Goal: Task Accomplishment & Management: Manage account settings

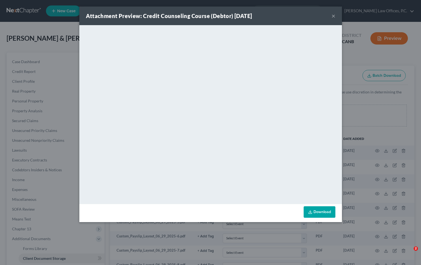
select select "0"
select select "8"
select select "6"
select select "1"
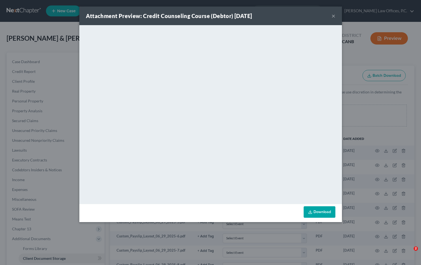
select select "3"
select select "2"
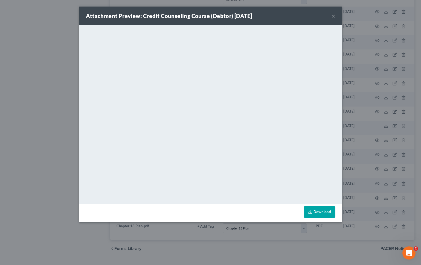
click at [333, 13] on button "×" at bounding box center [333, 16] width 4 height 7
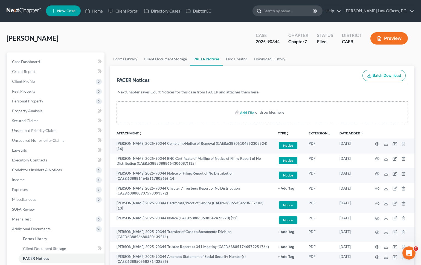
click at [297, 12] on input "search" at bounding box center [288, 11] width 50 height 10
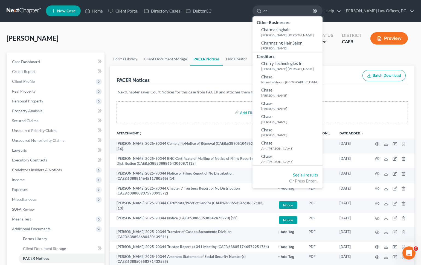
type input "c"
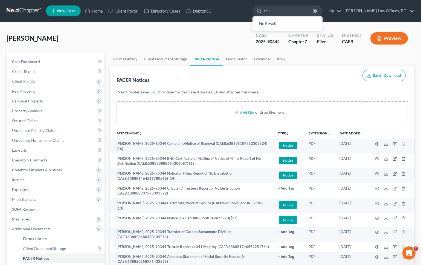
type input "anu"
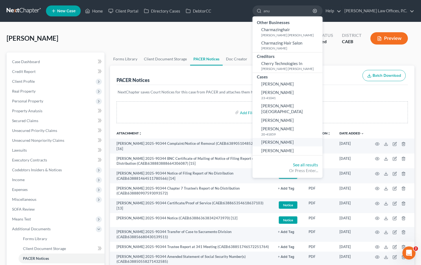
click at [290, 140] on span "Charbe, Anu" at bounding box center [277, 142] width 33 height 5
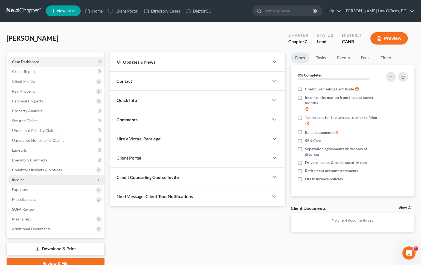
click at [45, 180] on span "Income" at bounding box center [56, 180] width 97 height 10
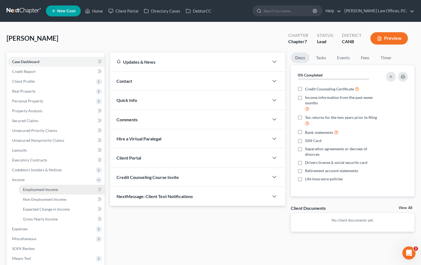
click at [44, 190] on span "Employment Income" at bounding box center [40, 189] width 35 height 5
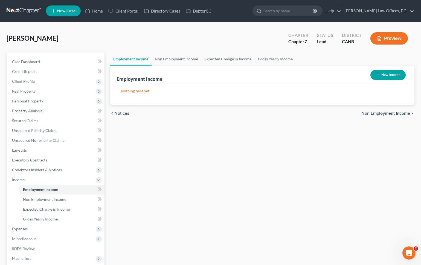
click at [22, 40] on span "Charbe, Anu" at bounding box center [33, 38] width 52 height 8
copy span "Charbe"
click at [299, 13] on input "search" at bounding box center [288, 11] width 50 height 10
click at [95, 11] on link "Home" at bounding box center [93, 11] width 23 height 10
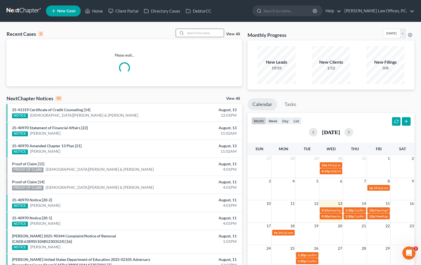
click at [203, 33] on input "search" at bounding box center [204, 33] width 38 height 8
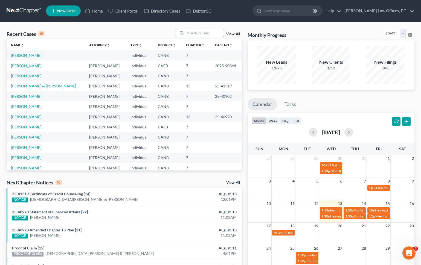
click at [201, 34] on input "search" at bounding box center [204, 33] width 38 height 8
paste input "Charbe"
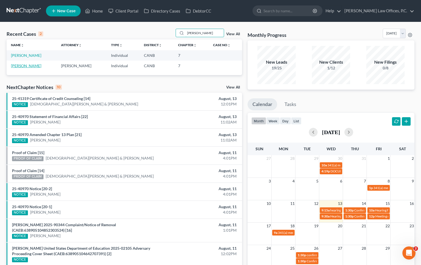
type input "Charbe"
click at [13, 66] on link "Charbe, Anu" at bounding box center [26, 65] width 30 height 5
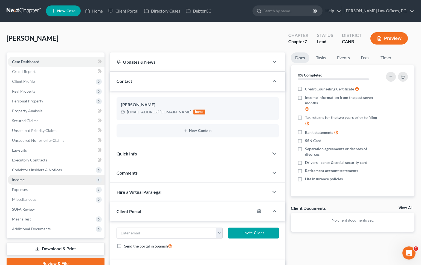
click at [26, 179] on span "Income" at bounding box center [56, 180] width 97 height 10
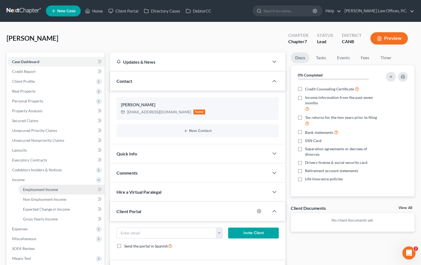
click at [32, 189] on span "Employment Income" at bounding box center [40, 189] width 35 height 5
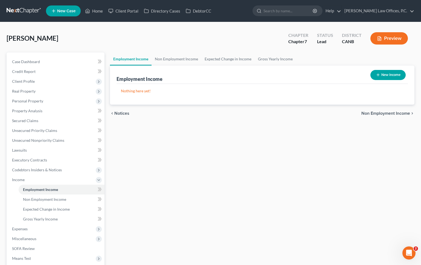
click at [392, 72] on button "New Income" at bounding box center [387, 75] width 35 height 10
select select "0"
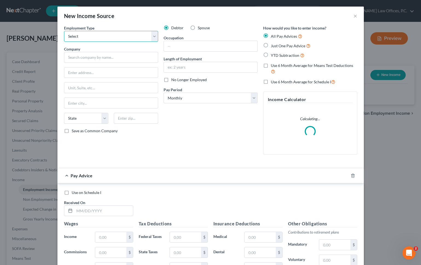
click at [101, 34] on select "Select Full or Part Time Employment Self Employment" at bounding box center [111, 36] width 94 height 11
select select "0"
click at [92, 61] on input "text" at bounding box center [111, 57] width 94 height 11
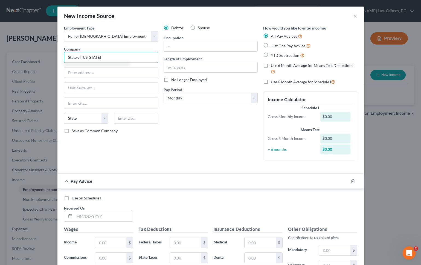
type input "State of California"
click at [273, 48] on span "Just One Pay Advice" at bounding box center [288, 45] width 34 height 5
click at [273, 46] on input "Just One Pay Advice" at bounding box center [275, 45] width 4 height 4
radio input "true"
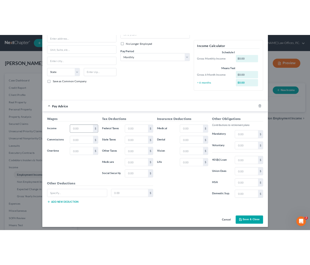
scroll to position [70, 0]
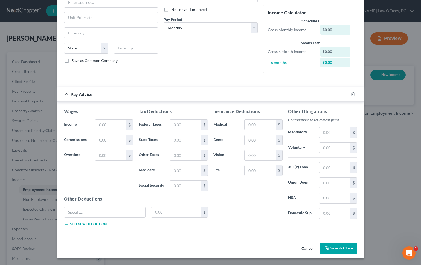
click at [120, 119] on div "Wages Income * $ Commissions $ Overtime $" at bounding box center [98, 151] width 75 height 87
click at [119, 123] on input "text" at bounding box center [110, 125] width 31 height 10
paste input "8341.76"
type input "8,341.76"
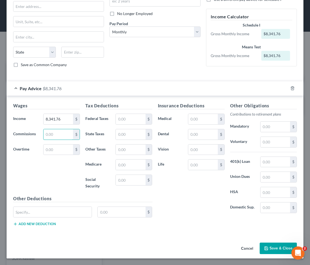
scroll to position [66, 0]
click at [139, 116] on input "text" at bounding box center [131, 119] width 30 height 10
type input "780"
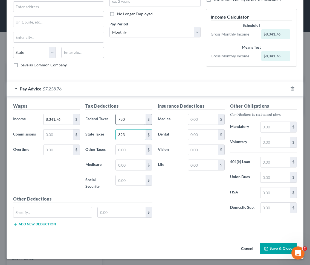
type input "323"
type input "92"
type input "111"
type input "476"
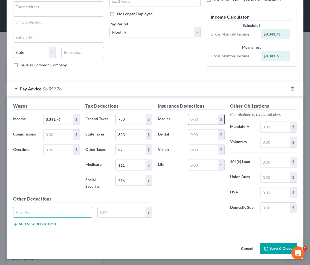
click at [201, 117] on input "text" at bounding box center [203, 119] width 30 height 10
type input "236"
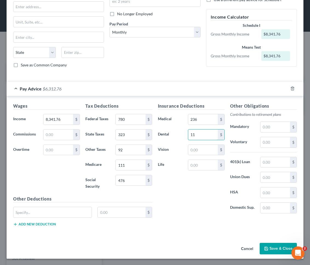
type input "11"
click at [207, 147] on input "text" at bounding box center [203, 150] width 30 height 10
type input "9"
click at [265, 127] on input "text" at bounding box center [275, 127] width 30 height 10
type input "801"
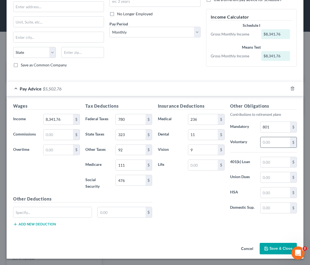
click at [273, 140] on input "text" at bounding box center [275, 142] width 30 height 10
type input "333"
click at [276, 180] on input "text" at bounding box center [275, 177] width 30 height 10
click at [266, 192] on input "text" at bounding box center [275, 193] width 30 height 10
type input "229"
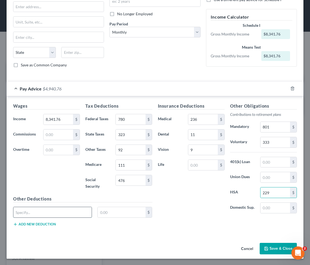
click at [49, 209] on input "text" at bounding box center [52, 212] width 78 height 10
type input "ARAF"
type input "18"
click at [276, 142] on input "333" at bounding box center [275, 142] width 30 height 10
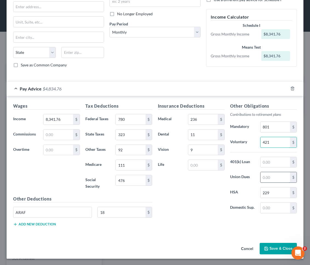
type input "421"
click at [274, 179] on input "text" at bounding box center [275, 177] width 30 height 10
type input "59"
click at [276, 248] on button "Save & Close" at bounding box center [277, 248] width 37 height 11
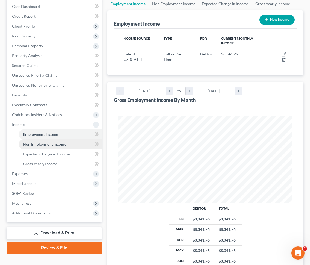
scroll to position [68, 0]
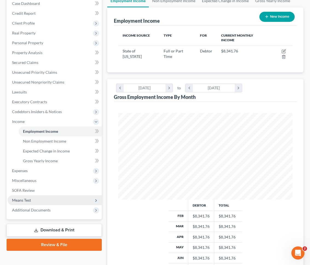
click at [33, 200] on span "Means Test" at bounding box center [55, 200] width 94 height 10
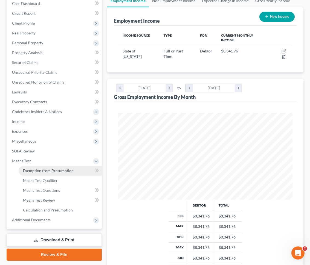
click at [52, 170] on span "Exemption from Presumption" at bounding box center [48, 170] width 51 height 5
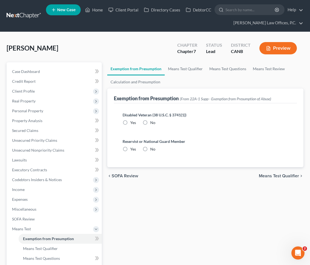
click at [150, 120] on label "No" at bounding box center [152, 122] width 5 height 5
click at [152, 120] on input "No" at bounding box center [154, 122] width 4 height 4
radio input "true"
click at [150, 149] on label "No" at bounding box center [152, 149] width 5 height 5
click at [152, 149] on input "No" at bounding box center [154, 149] width 4 height 4
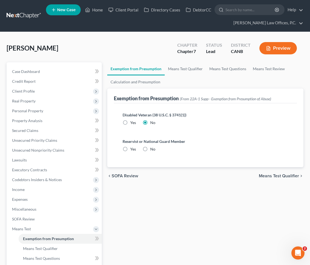
radio input "true"
click at [179, 68] on link "Means Test Qualifier" at bounding box center [185, 68] width 41 height 13
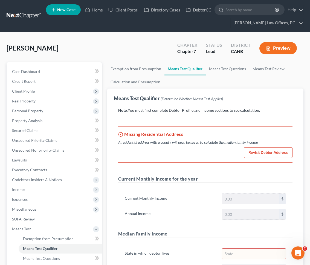
click at [261, 153] on link "Revisit Debtor Address" at bounding box center [268, 152] width 49 height 11
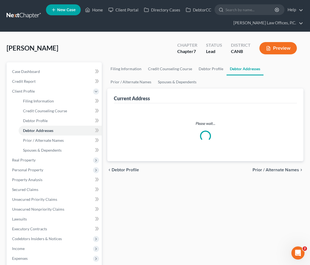
select select "0"
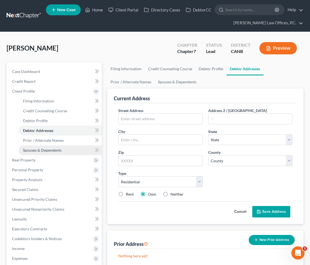
click at [51, 152] on span "Spouses & Dependents" at bounding box center [42, 150] width 39 height 5
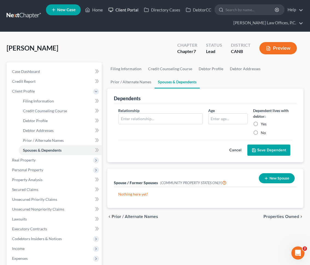
click at [127, 10] on link "Client Portal" at bounding box center [124, 10] width 36 height 10
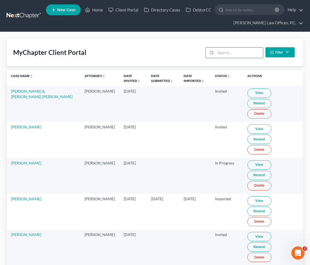
click at [242, 53] on input "search" at bounding box center [239, 53] width 47 height 10
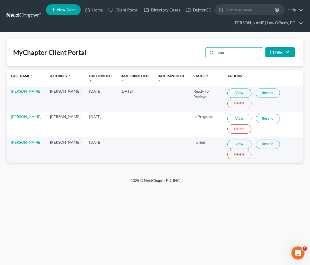
type input "anu"
click at [231, 93] on link "View" at bounding box center [239, 93] width 24 height 9
click at [21, 92] on link "Anu Charbe" at bounding box center [26, 91] width 30 height 5
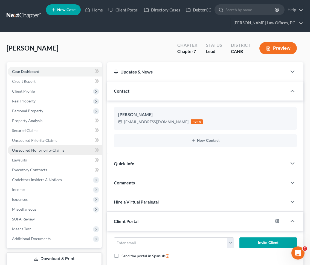
scroll to position [9, 0]
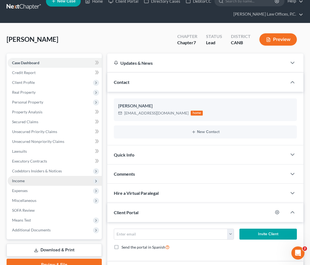
click at [31, 181] on span "Income" at bounding box center [55, 181] width 94 height 10
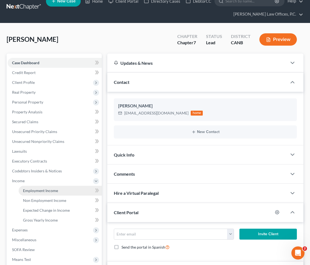
click at [34, 190] on span "Employment Income" at bounding box center [40, 190] width 35 height 5
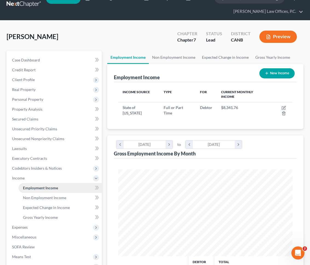
scroll to position [3, 0]
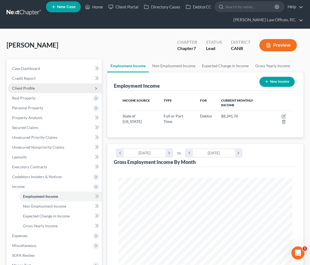
click at [36, 89] on span "Client Profile" at bounding box center [55, 88] width 94 height 10
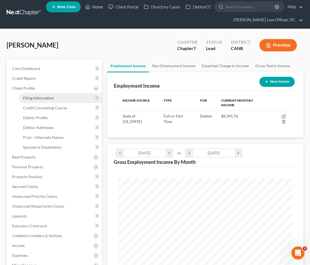
click at [39, 97] on span "Filing Information" at bounding box center [38, 98] width 31 height 5
select select "1"
select select "0"
select select "9"
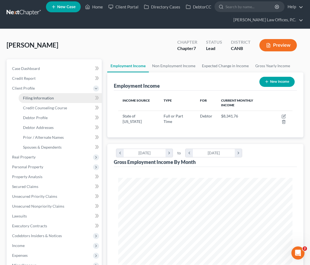
select select "0"
select select "4"
select select "0"
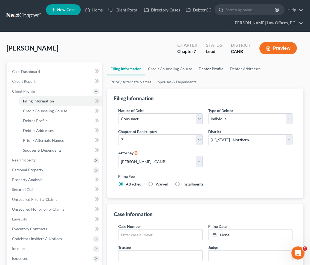
click at [202, 67] on link "Debtor Profile" at bounding box center [210, 68] width 31 height 13
select select "0"
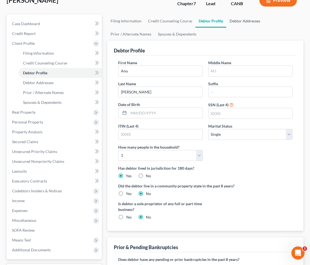
click at [236, 22] on link "Debtor Addresses" at bounding box center [244, 20] width 37 height 13
select select "0"
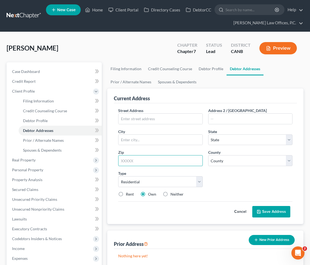
click at [175, 158] on input "text" at bounding box center [160, 160] width 84 height 11
paste input "94705"
type input "94705"
type input "Berkeley"
select select "4"
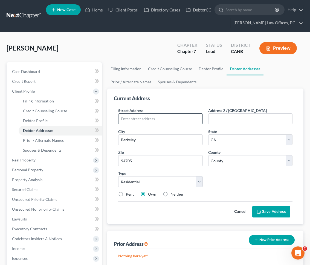
click at [148, 115] on input "text" at bounding box center [160, 119] width 84 height 10
type input "abc n=main"
click at [240, 163] on select "County Alameda County Alpine County Amador County Butte County Calaveras County…" at bounding box center [250, 160] width 84 height 11
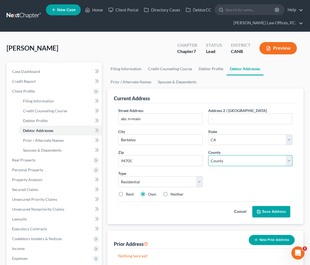
select select "6"
click at [280, 212] on button "Save Address" at bounding box center [271, 211] width 38 height 11
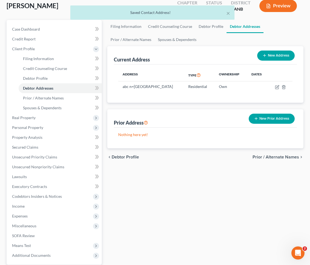
scroll to position [81, 0]
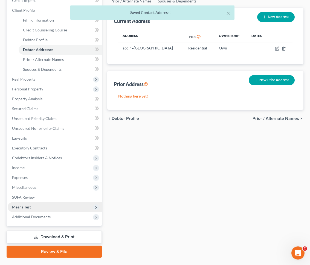
click at [70, 209] on span "Means Test" at bounding box center [55, 207] width 94 height 10
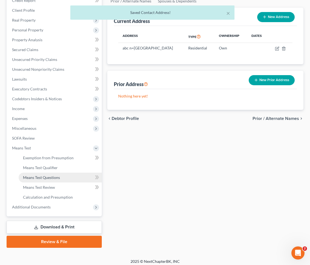
click at [49, 176] on span "Means Test Questions" at bounding box center [41, 177] width 37 height 5
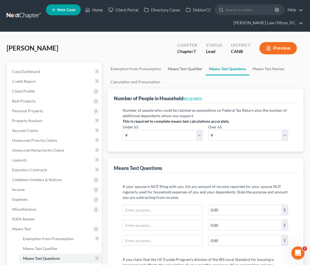
click at [181, 75] on link "Means Test Qualifier" at bounding box center [184, 68] width 41 height 13
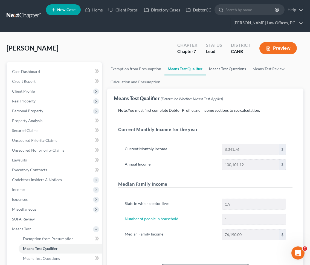
click at [208, 69] on link "Means Test Questions" at bounding box center [227, 68] width 43 height 13
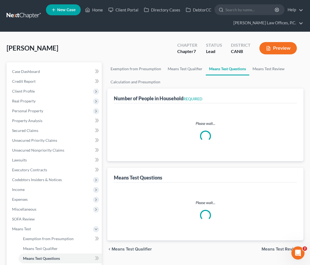
select select "0"
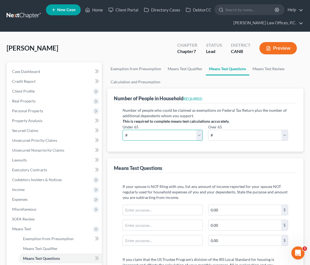
click at [185, 136] on select "# 0 1 2 3 4 5 6 7 8 9 10" at bounding box center [162, 135] width 80 height 11
select select "1"
click at [203, 121] on strong "This is required to complete means test calculations accurately." at bounding box center [175, 121] width 107 height 5
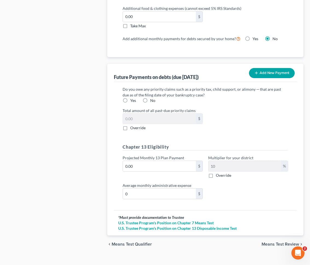
scroll to position [612, 0]
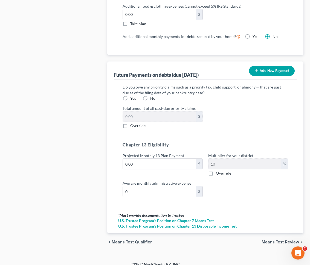
click at [271, 239] on div "chevron_left Means Test Qualifier Means Test Review chevron_right" at bounding box center [205, 241] width 196 height 17
click at [270, 240] on span "Means Test Review" at bounding box center [279, 242] width 37 height 4
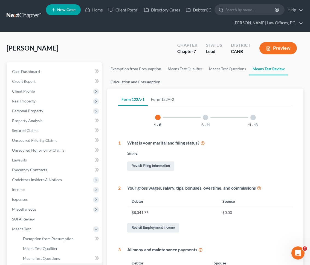
click at [149, 81] on link "Calculation and Presumption" at bounding box center [135, 81] width 56 height 13
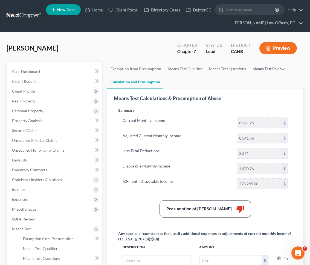
click at [259, 66] on link "Means Test Review" at bounding box center [268, 68] width 39 height 13
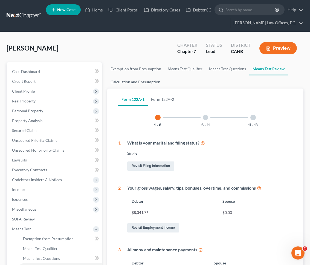
click at [137, 85] on link "Calculation and Presumption" at bounding box center [135, 81] width 56 height 13
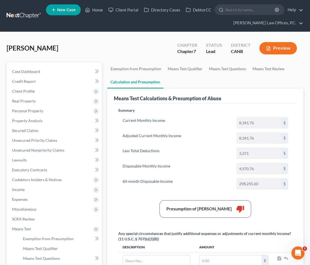
click at [277, 52] on button "Preview" at bounding box center [277, 48] width 37 height 12
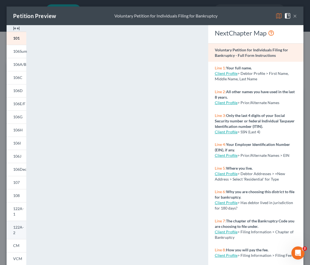
click at [19, 227] on span "122A-2" at bounding box center [18, 230] width 11 height 10
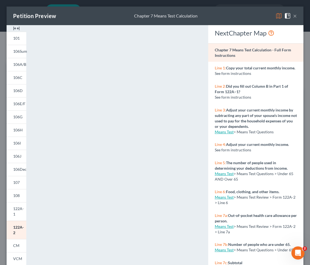
click at [296, 17] on button "×" at bounding box center [295, 16] width 4 height 7
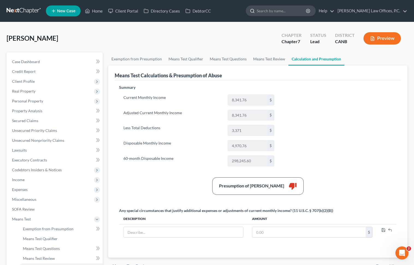
click at [307, 8] on input "search" at bounding box center [282, 11] width 50 height 10
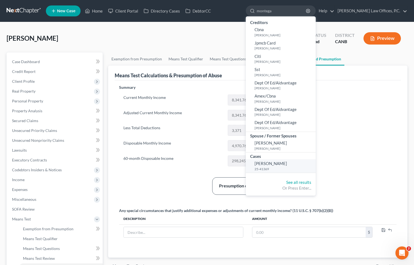
type input "montega"
click at [287, 165] on span "Montega, Arthuro" at bounding box center [271, 163] width 33 height 5
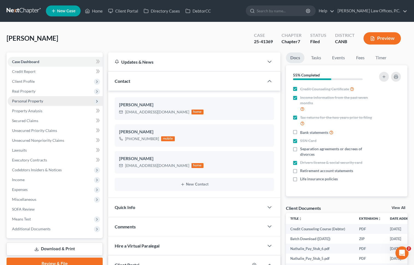
click at [60, 100] on span "Personal Property" at bounding box center [55, 101] width 95 height 10
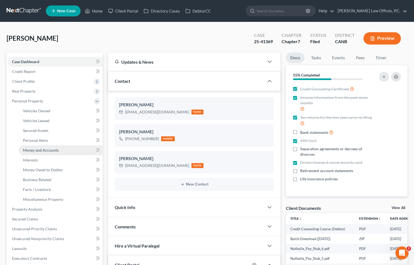
click at [55, 149] on span "Money and Accounts" at bounding box center [41, 150] width 36 height 5
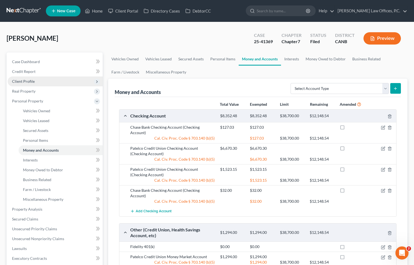
click at [40, 83] on span "Client Profile" at bounding box center [55, 82] width 95 height 10
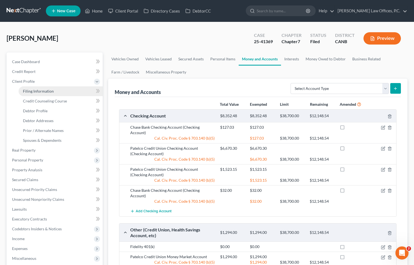
click at [43, 91] on span "Filing Information" at bounding box center [38, 91] width 31 height 5
select select "1"
select select "0"
select select "9"
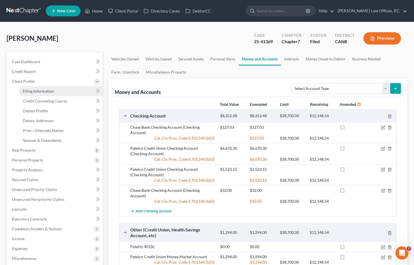
select select "0"
select select "4"
select select "0"
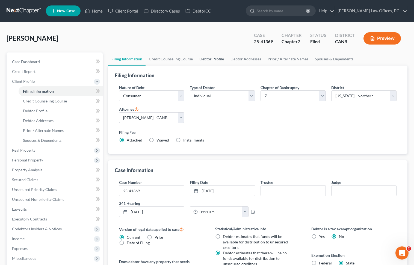
click at [198, 60] on link "Debtor Profile" at bounding box center [211, 58] width 31 height 13
select select "1"
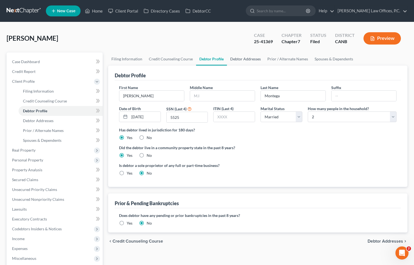
click at [237, 56] on link "Debtor Addresses" at bounding box center [245, 58] width 37 height 13
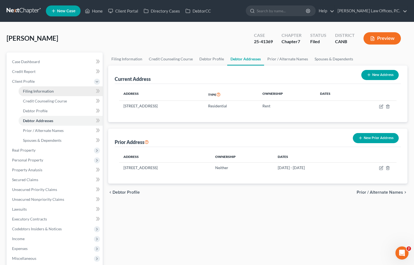
click at [67, 91] on link "Filing Information" at bounding box center [61, 91] width 84 height 10
select select "1"
select select "0"
select select "9"
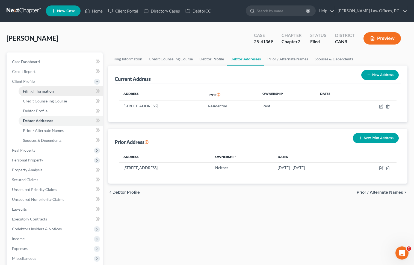
select select "0"
select select "4"
select select "0"
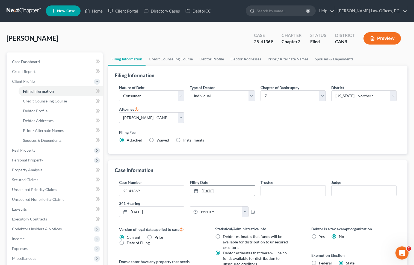
click at [203, 188] on link "7/1/2025" at bounding box center [222, 191] width 65 height 10
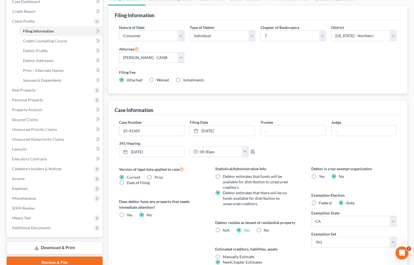
scroll to position [111, 0]
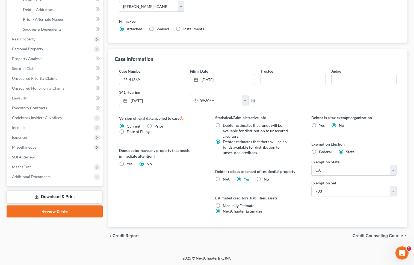
click at [360, 237] on span "Credit Counseling Course" at bounding box center [378, 236] width 51 height 4
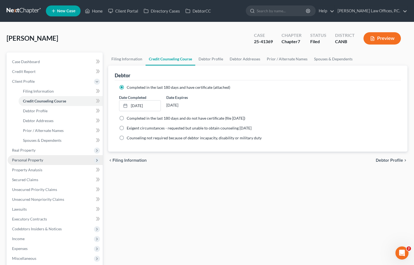
click at [70, 161] on span "Personal Property" at bounding box center [55, 160] width 95 height 10
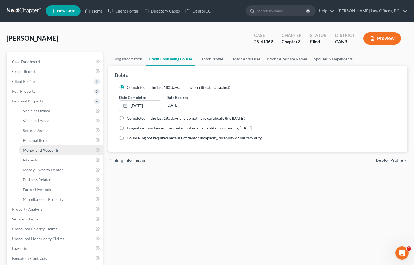
click at [53, 148] on span "Money and Accounts" at bounding box center [41, 150] width 36 height 5
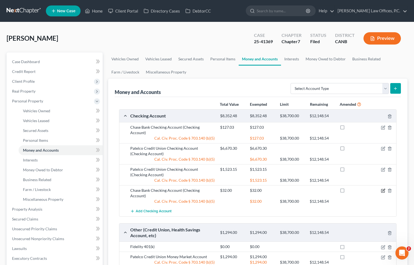
click at [383, 189] on icon "button" at bounding box center [384, 190] width 2 height 2
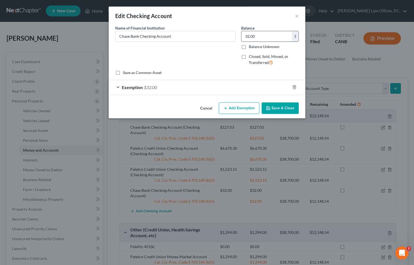
click at [254, 37] on input "32.00" at bounding box center [267, 36] width 51 height 10
type input "36,415"
click at [234, 108] on button "Add Exemption" at bounding box center [239, 108] width 41 height 11
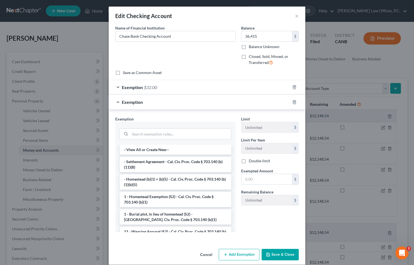
click at [194, 90] on div "Exemption $32.00" at bounding box center [200, 87] width 182 height 14
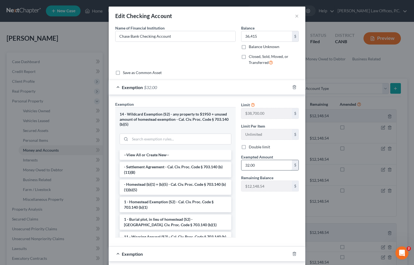
click at [247, 165] on input "32.00" at bounding box center [267, 165] width 51 height 10
click at [261, 168] on input "text" at bounding box center [267, 165] width 51 height 10
type input "12,180"
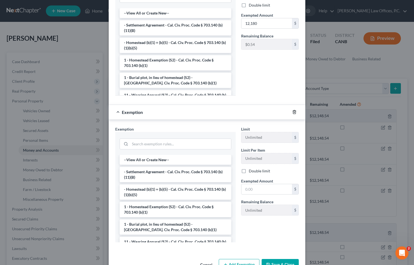
scroll to position [158, 0]
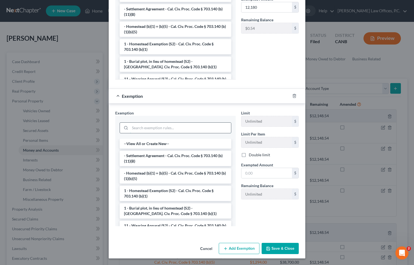
click at [204, 128] on input "search" at bounding box center [180, 128] width 101 height 10
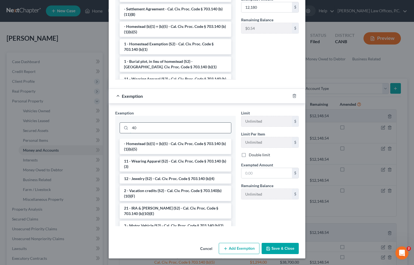
type input "4"
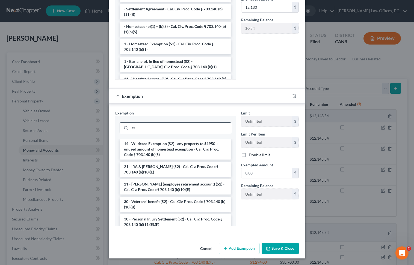
scroll to position [131, 0]
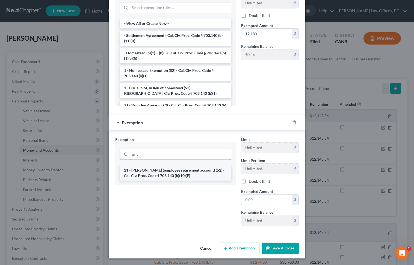
type input "eris"
click at [207, 172] on li "21 - ERISA (employee retirement account) (S2) - Cal. Civ. Proc. Code § 703.140 …" at bounding box center [176, 172] width 112 height 15
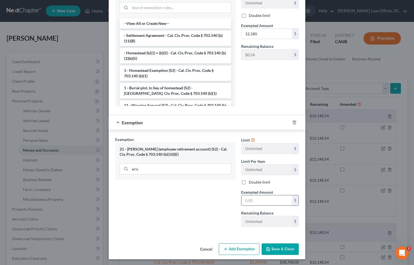
click at [252, 201] on input "text" at bounding box center [267, 200] width 51 height 10
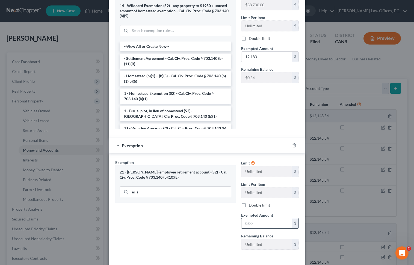
scroll to position [132, 0]
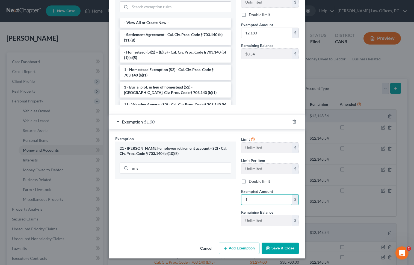
type input "1"
drag, startPoint x: 164, startPoint y: 153, endPoint x: 200, endPoint y: 150, distance: 36.2
click at [200, 150] on div "21 - ERISA (employee retirement account) (S2) - Cal. Civ. Proc. Code § 703.140 …" at bounding box center [176, 151] width 112 height 10
copy div "- Cal. Civ. Proc. Code § 703.140 (b)(10)(E)"
click at [277, 249] on button "Save & Close" at bounding box center [280, 248] width 37 height 11
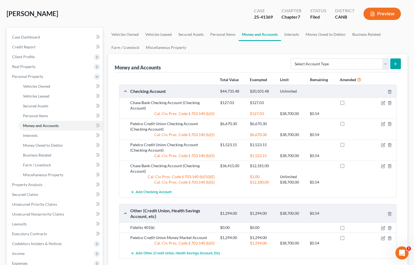
scroll to position [46, 0]
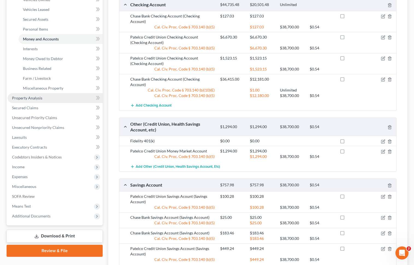
click at [59, 98] on link "Property Analysis" at bounding box center [55, 98] width 95 height 10
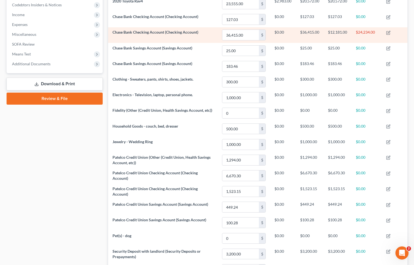
scroll to position [154, 0]
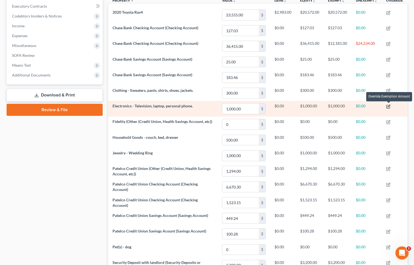
click at [390, 107] on icon "button" at bounding box center [389, 106] width 4 height 4
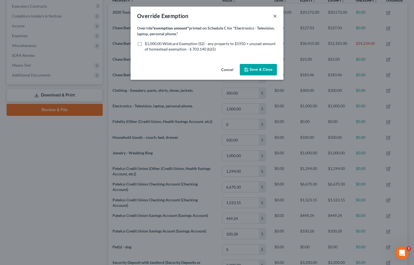
click at [275, 15] on button "×" at bounding box center [275, 16] width 4 height 7
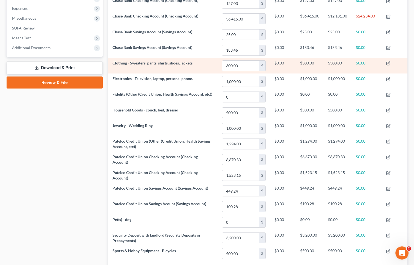
scroll to position [201, 0]
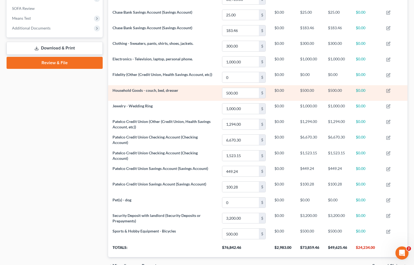
click at [389, 87] on td at bounding box center [395, 93] width 26 height 16
click at [388, 89] on icon "button" at bounding box center [389, 91] width 4 height 4
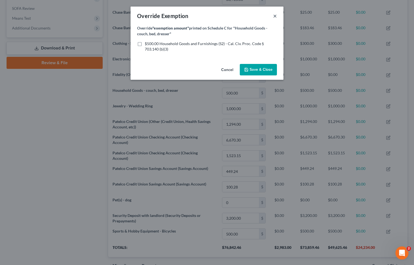
click at [274, 17] on button "×" at bounding box center [275, 16] width 4 height 7
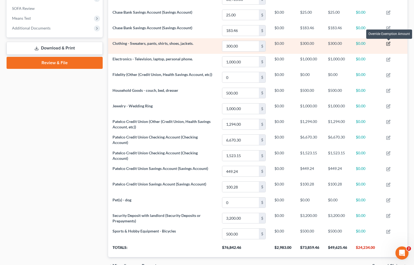
click at [388, 43] on icon "button" at bounding box center [389, 44] width 4 height 4
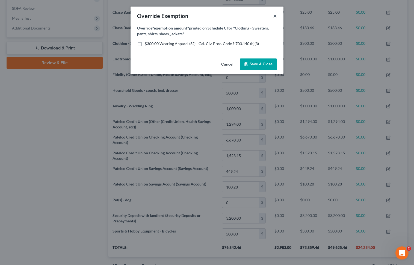
click at [276, 17] on button "×" at bounding box center [275, 16] width 4 height 7
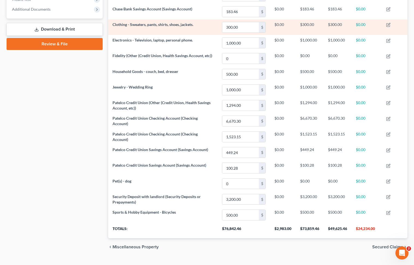
scroll to position [231, 0]
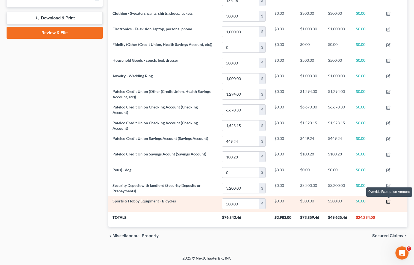
click at [390, 201] on icon "button" at bounding box center [389, 202] width 4 height 4
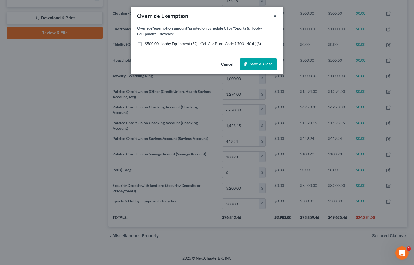
click at [275, 18] on button "×" at bounding box center [275, 16] width 4 height 7
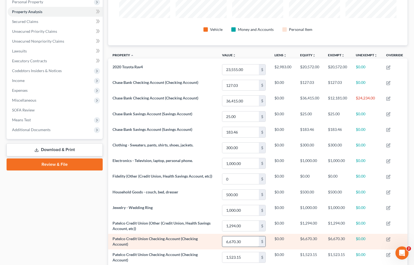
scroll to position [82, 0]
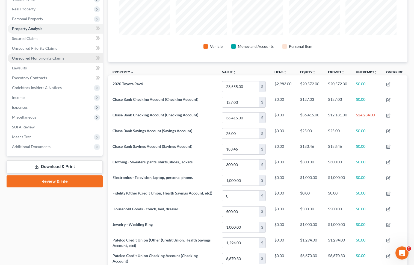
click at [65, 58] on link "Unsecured Nonpriority Claims" at bounding box center [55, 58] width 95 height 10
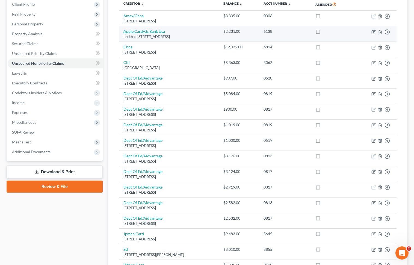
scroll to position [13, 0]
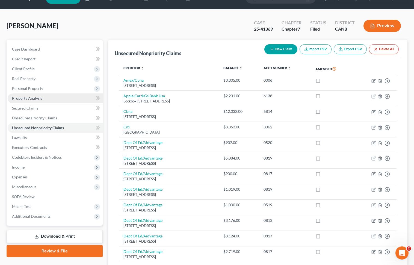
click at [65, 100] on link "Property Analysis" at bounding box center [55, 98] width 95 height 10
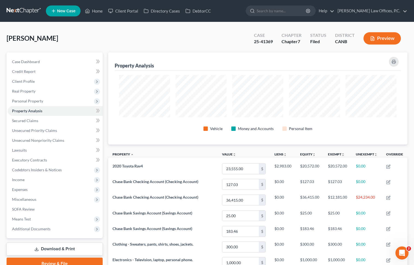
scroll to position [273288, 273081]
click at [68, 98] on span "Personal Property" at bounding box center [55, 101] width 95 height 10
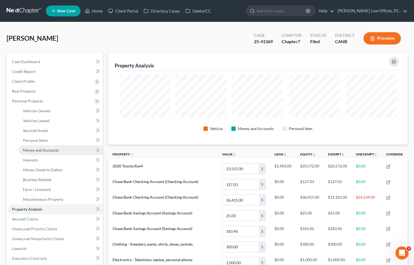
click at [49, 150] on span "Money and Accounts" at bounding box center [41, 150] width 36 height 5
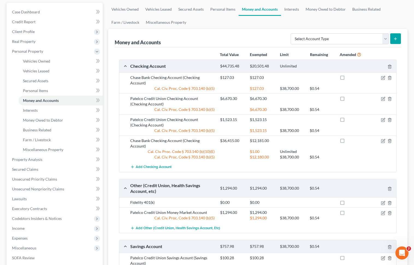
scroll to position [58, 0]
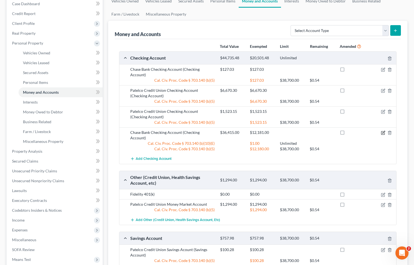
click at [384, 131] on icon "button" at bounding box center [383, 133] width 4 height 4
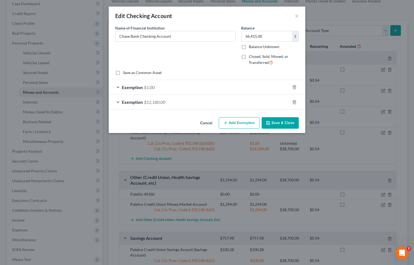
click at [223, 88] on div "Exemption $1.00" at bounding box center [200, 87] width 182 height 14
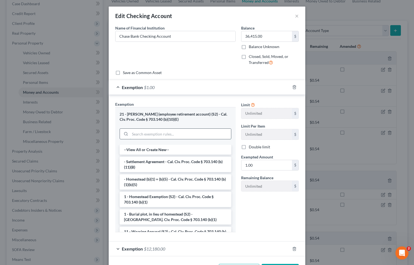
click at [195, 135] on input "search" at bounding box center [180, 134] width 101 height 10
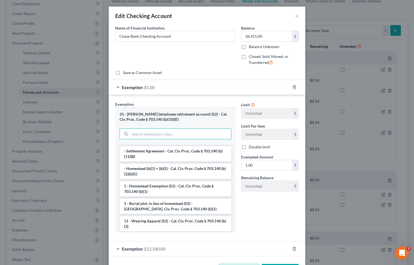
scroll to position [8, 0]
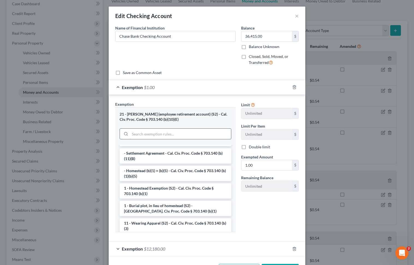
paste input "California Code of Civ. Proc., § 703.80"
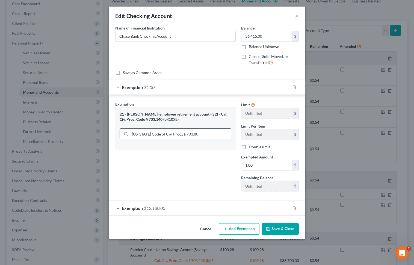
drag, startPoint x: 183, startPoint y: 135, endPoint x: 125, endPoint y: 131, distance: 57.8
click at [125, 131] on div "California Code of Civ. Proc., § 703.80" at bounding box center [176, 133] width 112 height 11
click at [146, 132] on input "703.80" at bounding box center [180, 134] width 101 height 10
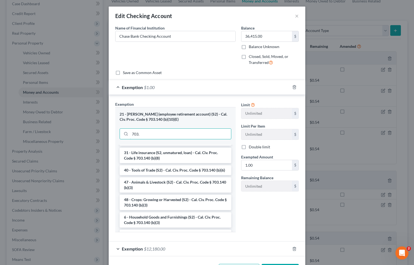
scroll to position [446, 0]
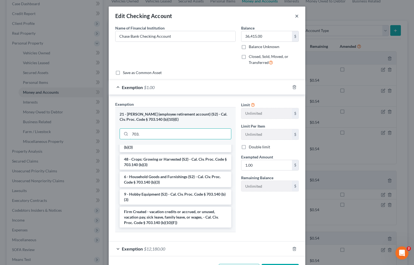
type input "703."
click at [296, 17] on button "×" at bounding box center [297, 16] width 4 height 7
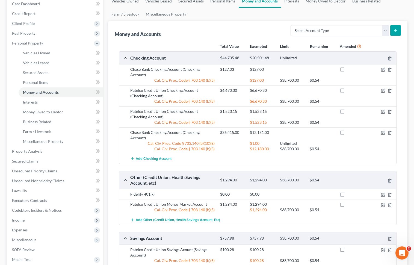
scroll to position [0, 0]
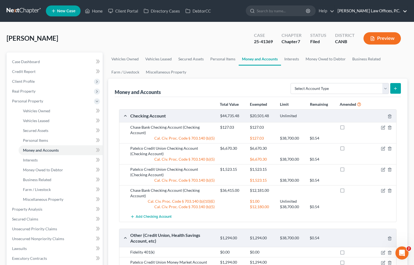
click at [386, 10] on link "[PERSON_NAME] Law Offices, P.C." at bounding box center [371, 11] width 72 height 10
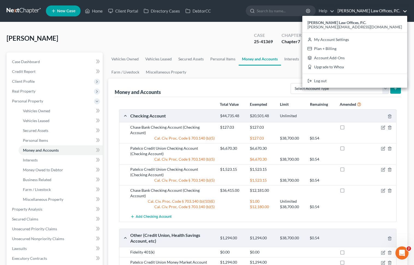
click at [367, 34] on div "Keenan Law Offices, P.C. ryan@keenanlawofficespc.com My Account Settings Plan +…" at bounding box center [355, 52] width 105 height 72
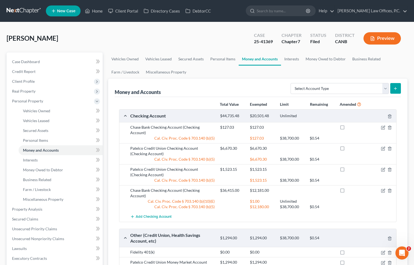
click at [367, 39] on button "Preview" at bounding box center [382, 38] width 37 height 12
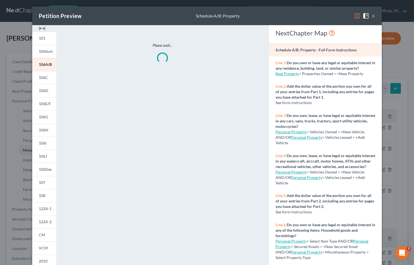
click at [375, 14] on button "×" at bounding box center [374, 16] width 4 height 7
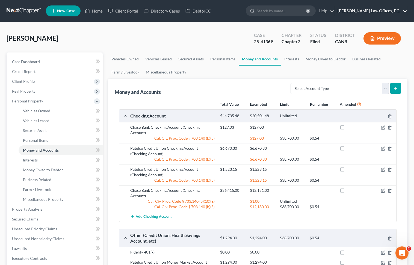
click at [383, 13] on link "[PERSON_NAME] Law Offices, P.C." at bounding box center [371, 11] width 72 height 10
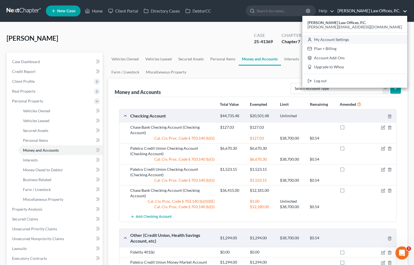
click at [367, 38] on link "My Account Settings" at bounding box center [355, 39] width 105 height 9
select select "9"
select select "29"
select select "4"
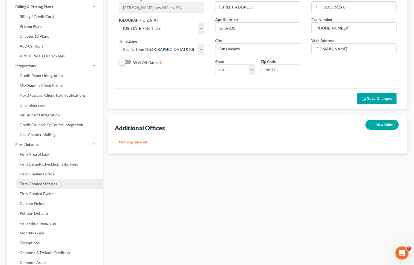
scroll to position [72, 0]
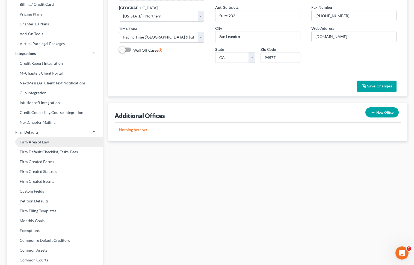
click at [49, 140] on link "Firm Area of Law" at bounding box center [55, 142] width 96 height 10
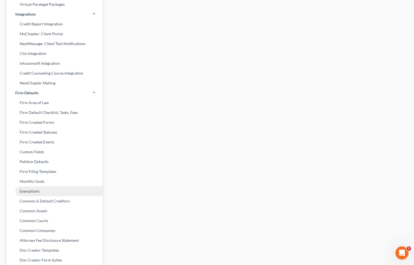
click at [55, 189] on link "Exemptions" at bounding box center [55, 191] width 96 height 10
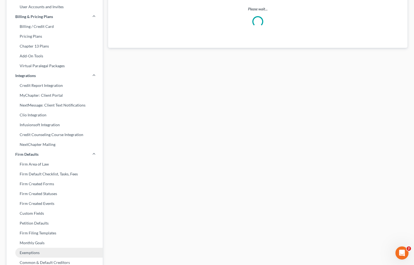
select select "0"
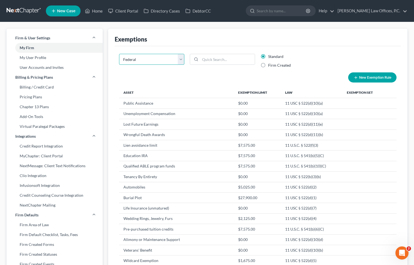
click at [150, 61] on select "State Federal AL AK AR AZ CA CO CT DE DC FL GA GU HI ID IL IN IA KS KY LA ME MD…" at bounding box center [151, 59] width 65 height 11
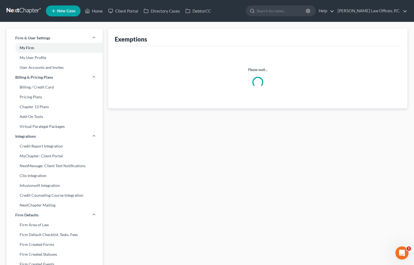
select select "5"
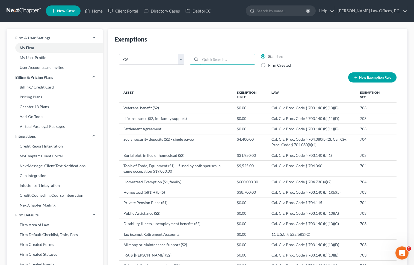
click at [209, 58] on input "search" at bounding box center [227, 59] width 55 height 10
paste input "CA Civ Pro Code § 703.080"
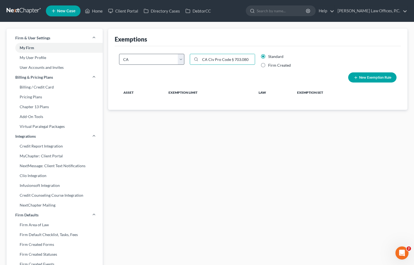
drag, startPoint x: 234, startPoint y: 59, endPoint x: 165, endPoint y: 60, distance: 68.6
click at [165, 60] on div "State Federal AL AK AR AZ CA CO CT DE DC FL GA GU HI ID IL IN IA KS KY LA ME MD…" at bounding box center [257, 78] width 283 height 48
click at [214, 60] on input "703.080" at bounding box center [227, 59] width 55 height 10
click at [218, 60] on input "703.080" at bounding box center [227, 59] width 55 height 10
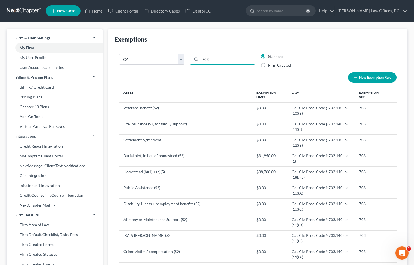
type input "703"
click at [268, 64] on label "Firm Created" at bounding box center [279, 65] width 23 height 5
click at [271, 64] on input "Firm Created" at bounding box center [273, 65] width 4 height 4
radio input "true"
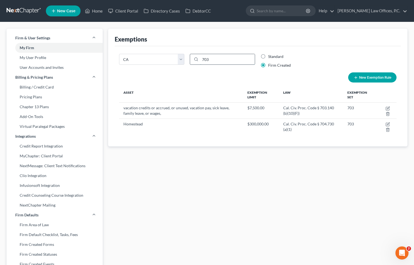
click at [238, 61] on input "703" at bounding box center [227, 59] width 55 height 10
click at [391, 79] on button "New Exemption Rule" at bounding box center [373, 77] width 48 height 10
select select "5"
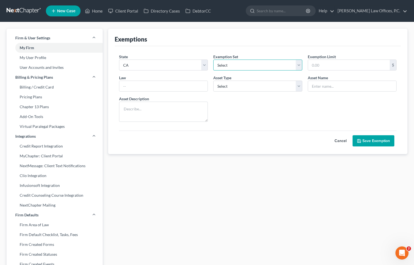
click at [234, 65] on select "Select 703 704" at bounding box center [258, 65] width 89 height 11
select select "0"
click at [335, 70] on input "text" at bounding box center [349, 65] width 82 height 10
click at [346, 65] on input "text" at bounding box center [349, 65] width 82 height 10
click at [175, 90] on input "text" at bounding box center [163, 86] width 88 height 10
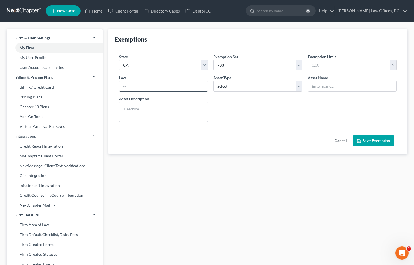
paste input "CA Civ Pro Code § 703.080"
click at [130, 85] on input "CA Civ Pro Code § 703.080" at bounding box center [163, 86] width 88 height 10
type input "C.C.P. Code § 703.080"
click at [216, 86] on select "Select Homestead Other" at bounding box center [258, 86] width 89 height 11
select select "1"
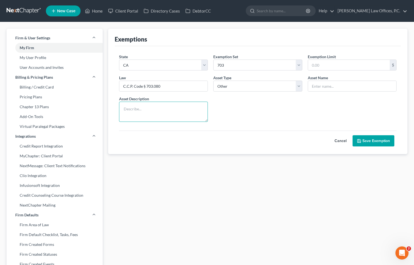
click at [178, 110] on textarea at bounding box center [163, 112] width 89 height 20
type textarea "funds traceable to retirement account"
click at [372, 138] on button "Save Exemption" at bounding box center [374, 140] width 42 height 11
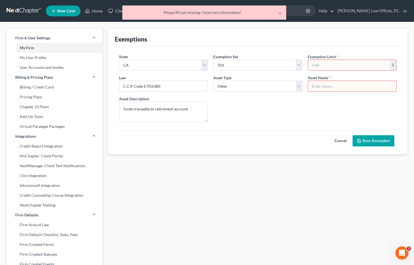
click at [341, 66] on input "text" at bounding box center [349, 65] width 82 height 10
type input "0"
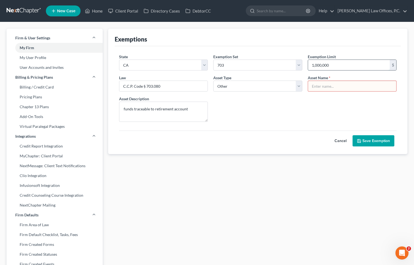
type input "1,000,000"
type input "d"
type input "account"
click at [375, 139] on button "Save Exemption" at bounding box center [374, 140] width 42 height 11
select select "5"
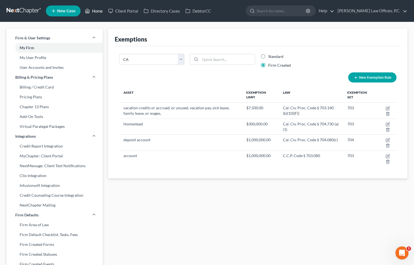
click at [99, 11] on link "Home" at bounding box center [93, 11] width 23 height 10
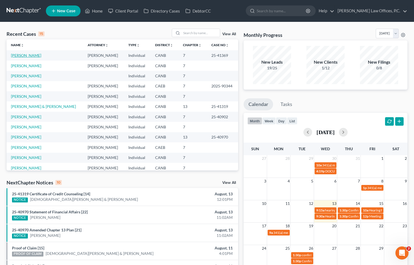
click at [28, 57] on link "Montega, Arthuro" at bounding box center [26, 55] width 30 height 5
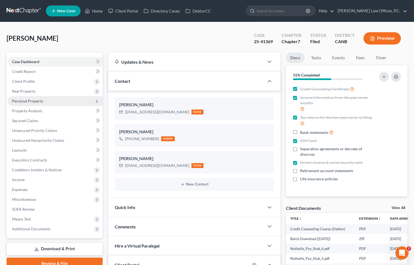
click at [50, 98] on span "Personal Property" at bounding box center [55, 101] width 95 height 10
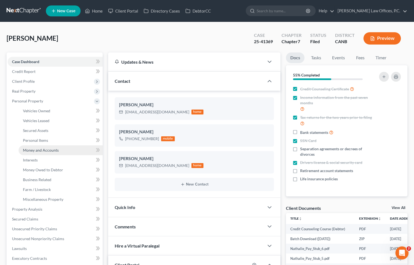
click at [57, 149] on span "Money and Accounts" at bounding box center [41, 150] width 36 height 5
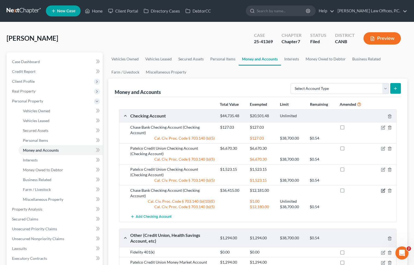
click at [383, 189] on icon "button" at bounding box center [383, 191] width 4 height 4
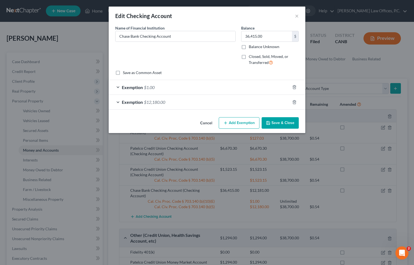
click at [227, 89] on div "Exemption $1.00" at bounding box center [200, 87] width 182 height 14
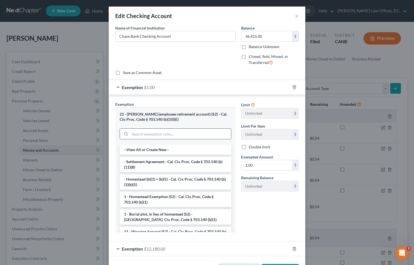
click at [219, 132] on input "search" at bounding box center [180, 134] width 101 height 10
paste input "CA Civ Pro Code § 703.080"
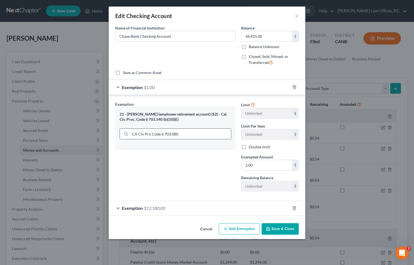
click at [201, 135] on input "CA Civ Pro Code § 703.080" at bounding box center [180, 134] width 101 height 10
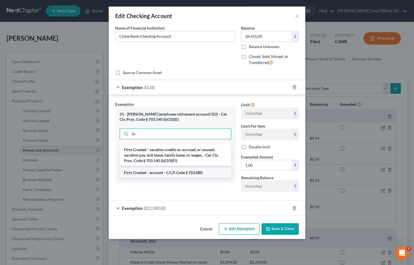
type input "fir"
click at [190, 173] on li "Firm Created - account - C.C.P. Code § 703.080" at bounding box center [176, 173] width 112 height 10
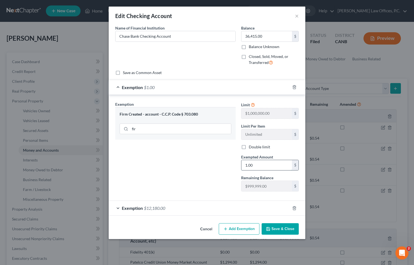
click at [256, 168] on input "1.00" at bounding box center [267, 165] width 51 height 10
paste input "36,415.62"
type input "36,415.62"
click at [282, 230] on button "Save & Close" at bounding box center [280, 228] width 37 height 11
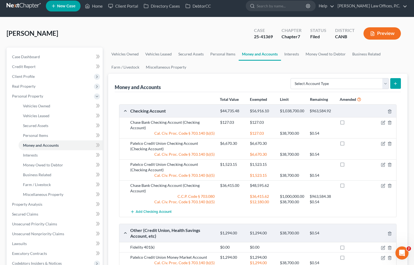
scroll to position [7, 0]
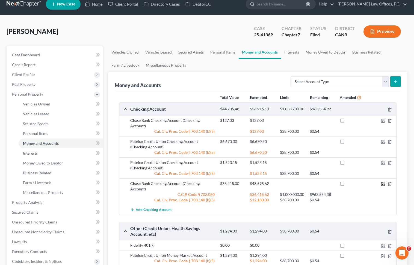
click at [384, 182] on icon "button" at bounding box center [383, 184] width 4 height 4
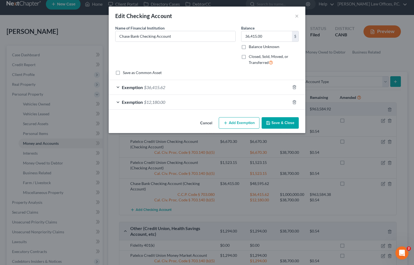
click at [216, 101] on div "Exemption $12,180.00" at bounding box center [200, 102] width 182 height 14
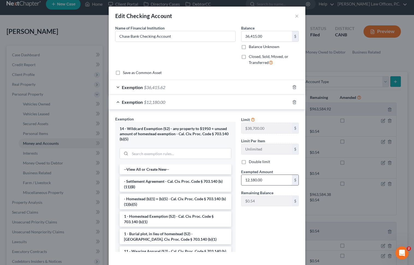
click at [253, 177] on input "12,180.00" at bounding box center [267, 180] width 51 height 10
type input "753"
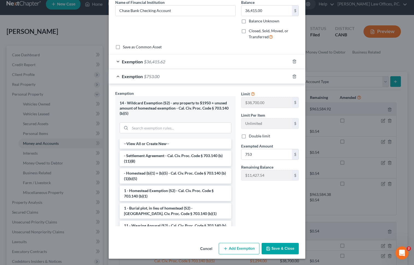
click at [286, 246] on button "Save & Close" at bounding box center [280, 248] width 37 height 11
